Goal: Information Seeking & Learning: Learn about a topic

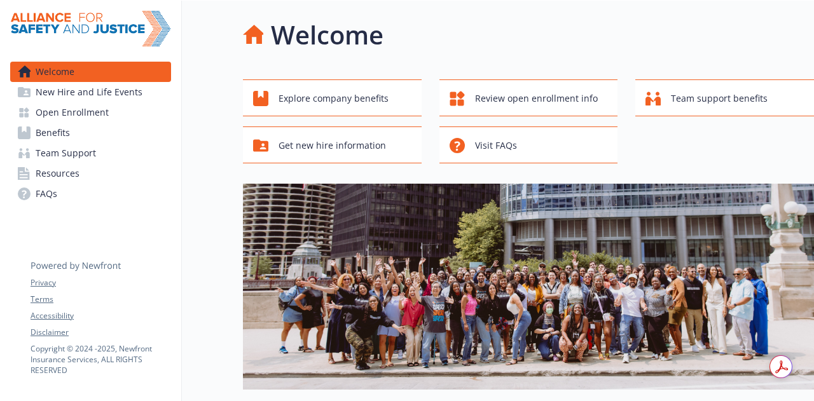
click at [62, 105] on span "Open Enrollment" at bounding box center [72, 112] width 73 height 20
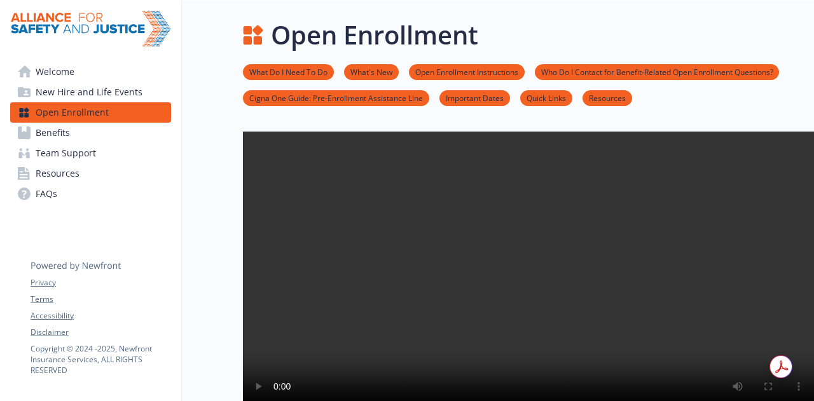
click at [56, 123] on span "Benefits" at bounding box center [53, 133] width 34 height 20
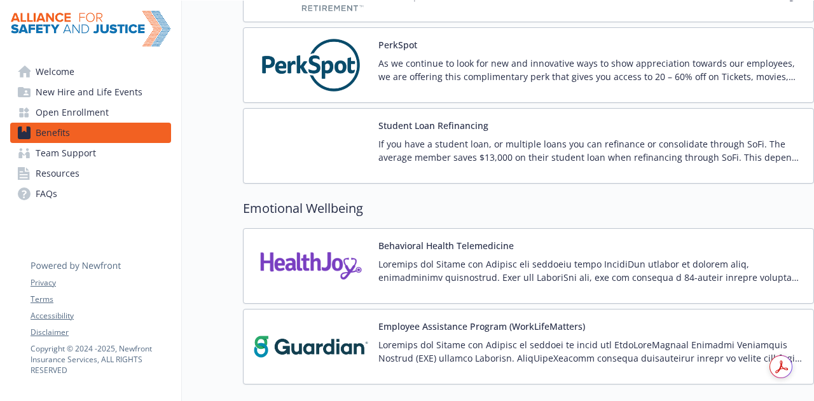
scroll to position [1852, 10]
